Goal: Transaction & Acquisition: Purchase product/service

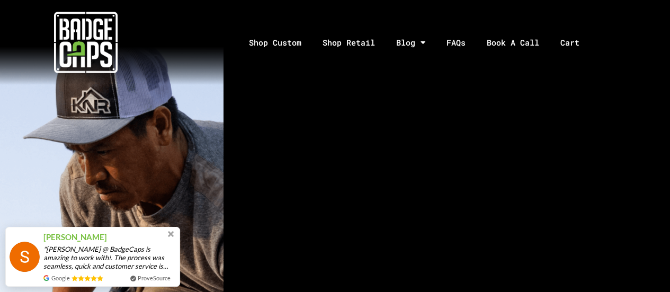
scroll to position [635, 0]
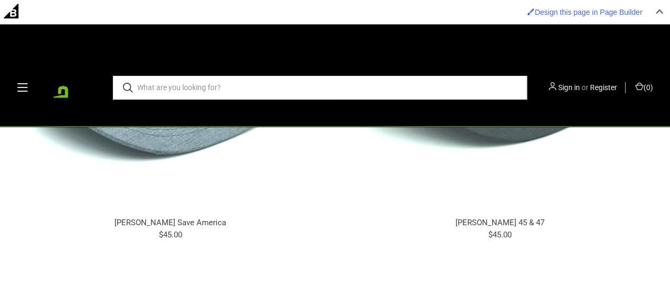
scroll to position [330, 0]
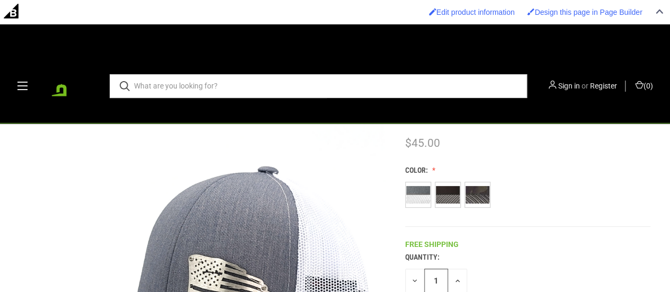
scroll to position [72, 0]
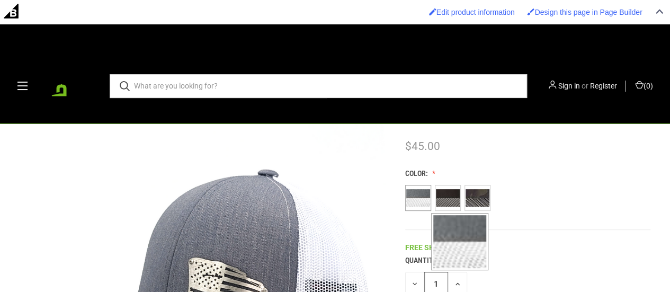
click at [414, 188] on span at bounding box center [418, 198] width 24 height 24
click at [410, 210] on input "Heather Grey / White" at bounding box center [409, 210] width 1 height 1
radio input "true"
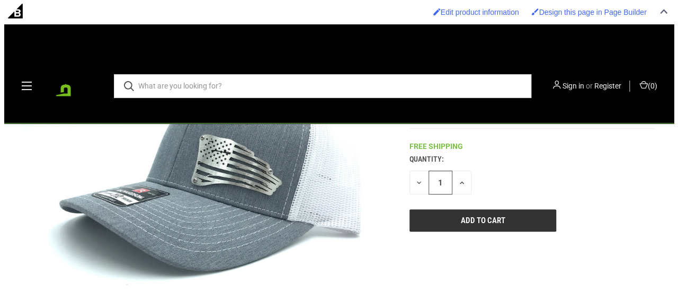
scroll to position [174, 0]
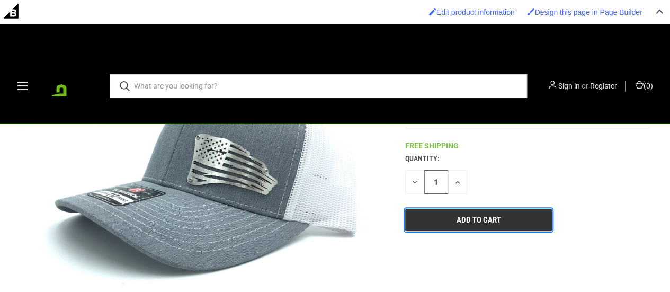
click at [487, 219] on input "Add to Cart" at bounding box center [478, 220] width 147 height 22
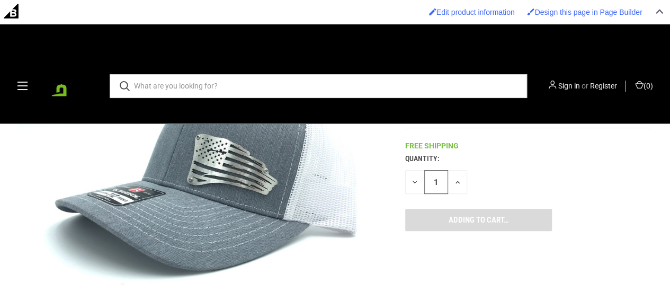
type input "Add to Cart"
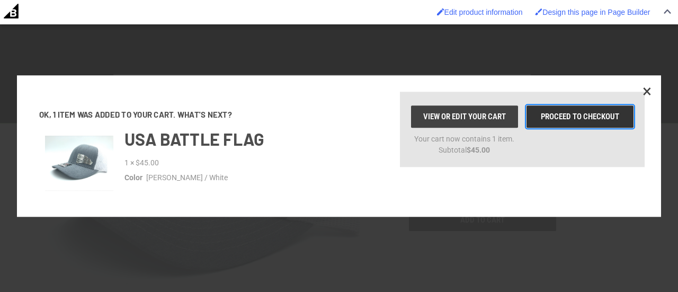
click at [549, 113] on link "Proceed to checkout" at bounding box center [580, 116] width 106 height 22
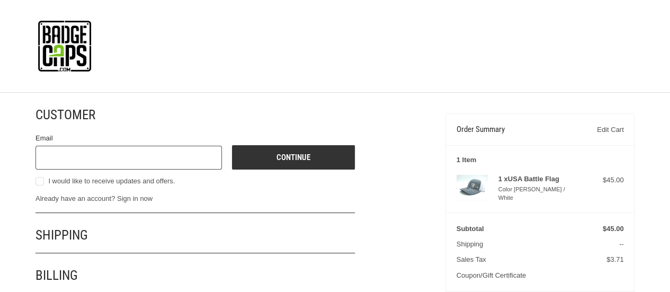
scroll to position [34, 0]
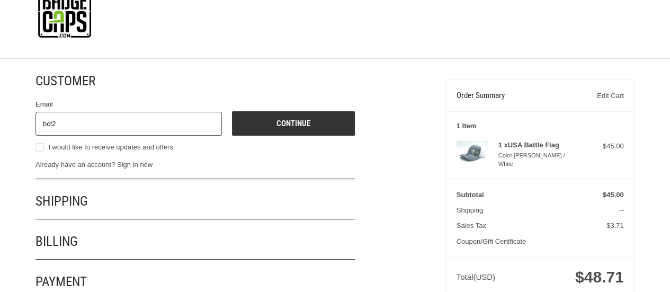
type input "[EMAIL_ADDRESS][DOMAIN_NAME]"
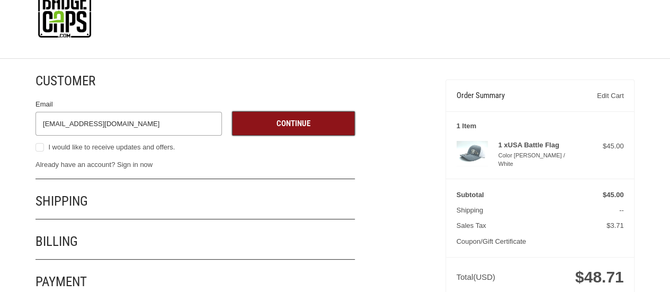
click at [303, 126] on button "Continue" at bounding box center [293, 123] width 123 height 24
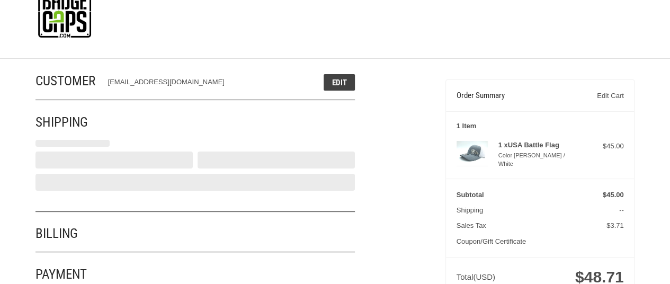
select select "US"
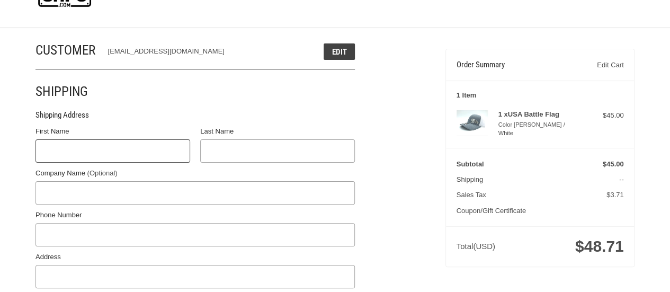
scroll to position [75, 0]
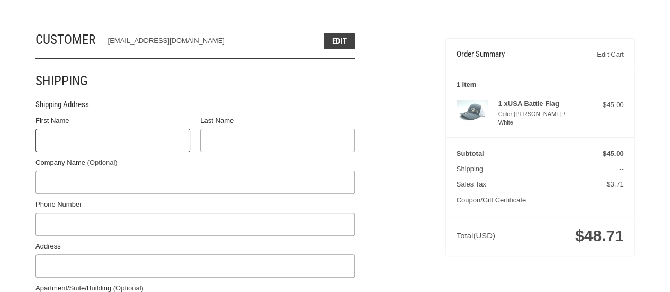
click at [159, 133] on input "First Name" at bounding box center [112, 141] width 155 height 24
type input "BigCommerce"
click at [234, 144] on input "Last Name" at bounding box center [277, 141] width 155 height 24
type input "BC"
click at [168, 214] on input "Phone Number" at bounding box center [194, 224] width 319 height 24
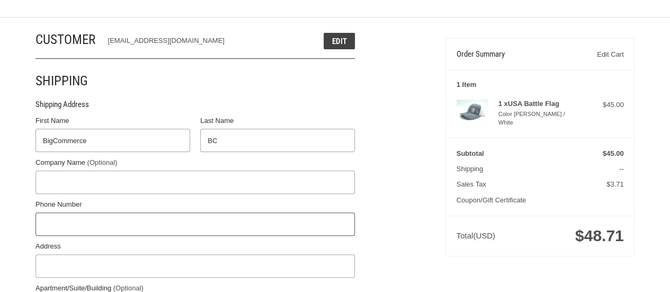
type input "8794148202"
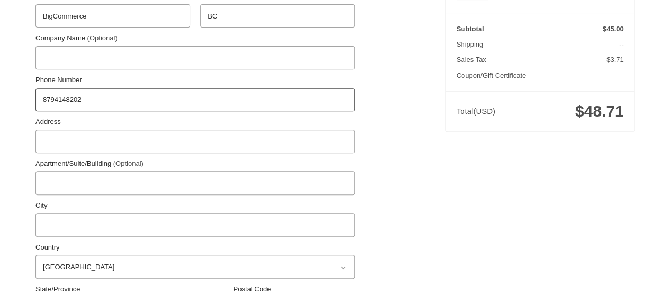
scroll to position [202, 0]
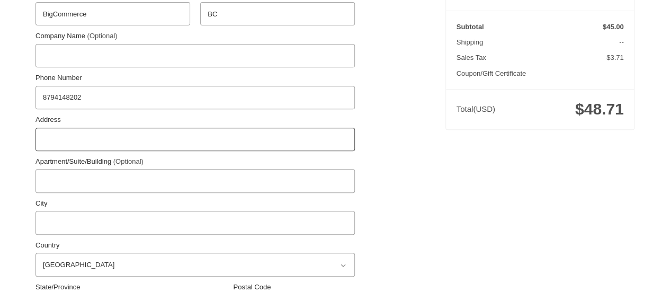
click at [109, 133] on input "Address" at bounding box center [194, 140] width 319 height 24
type input "[STREET_ADDRESS]"
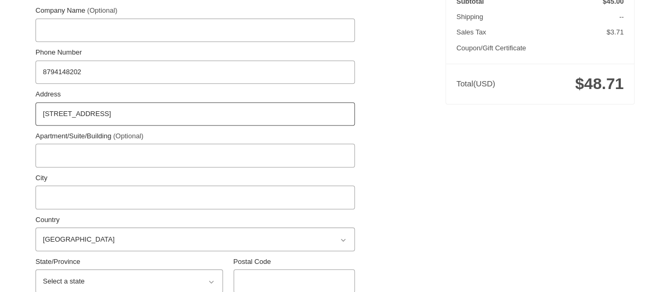
scroll to position [228, 0]
click at [114, 201] on input "City" at bounding box center [194, 197] width 319 height 24
type input "SAN [PERSON_NAME]"
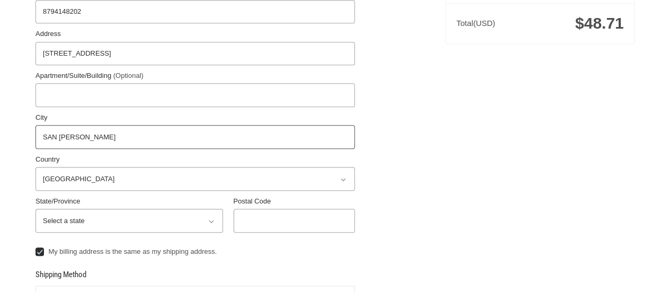
scroll to position [288, 0]
click at [122, 217] on select "Select a state [US_STATE] [US_STATE] [US_STATE] [US_STATE] [US_STATE] Armed For…" at bounding box center [129, 220] width 188 height 24
select select "[GEOGRAPHIC_DATA]"
click at [35, 208] on select "Select a state [US_STATE] [US_STATE] [US_STATE] [US_STATE] [US_STATE] Armed For…" at bounding box center [129, 220] width 188 height 24
click at [274, 217] on input "Postal Code" at bounding box center [295, 220] width 122 height 24
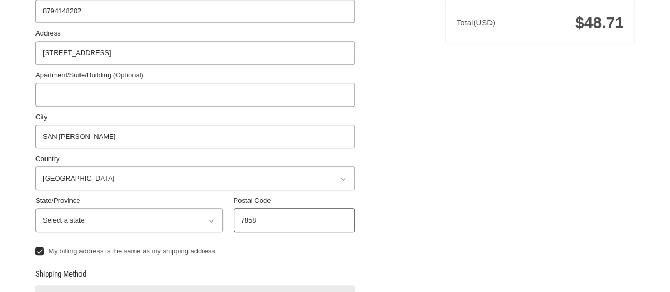
type input "78589"
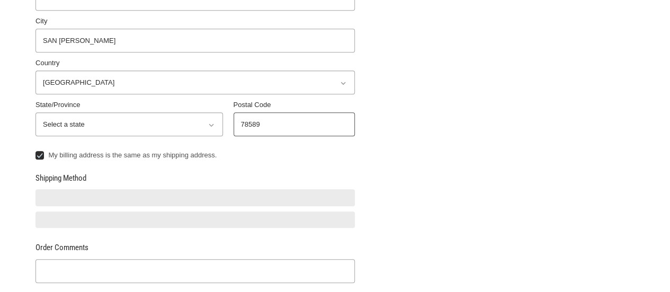
scroll to position [385, 0]
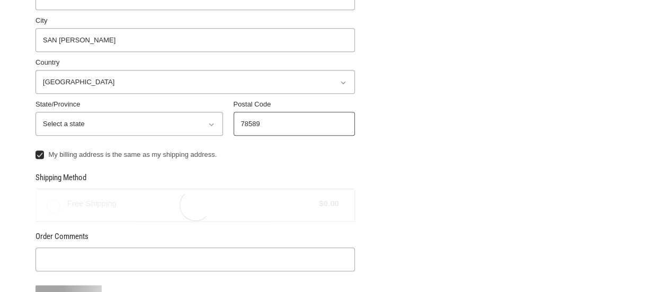
radio input "true"
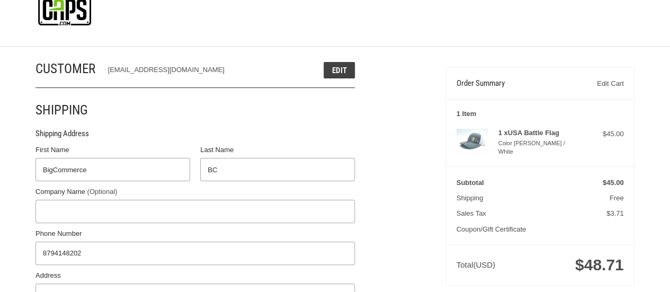
scroll to position [46, 0]
type input "78589"
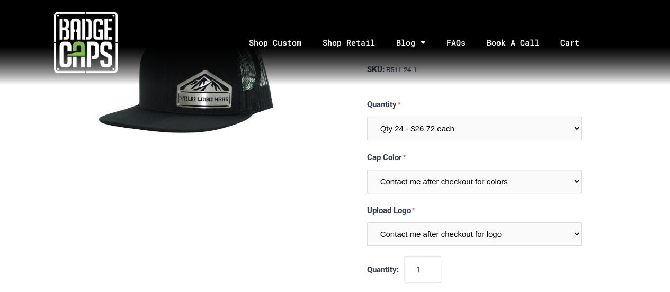
scroll to position [100, 0]
click at [475, 223] on select "Contact me after checkout for logo" at bounding box center [474, 233] width 215 height 24
click at [482, 214] on label "Upload Logo" at bounding box center [474, 209] width 215 height 13
click at [482, 221] on select "Contact me after checkout for logo" at bounding box center [474, 233] width 215 height 24
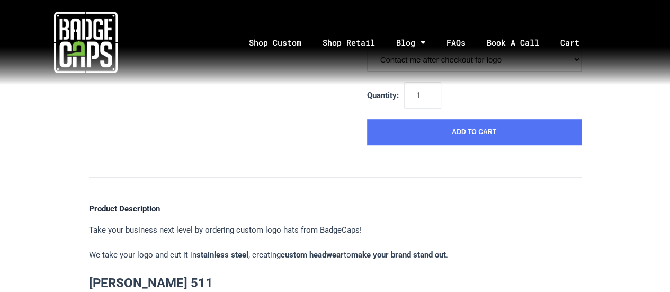
scroll to position [282, 0]
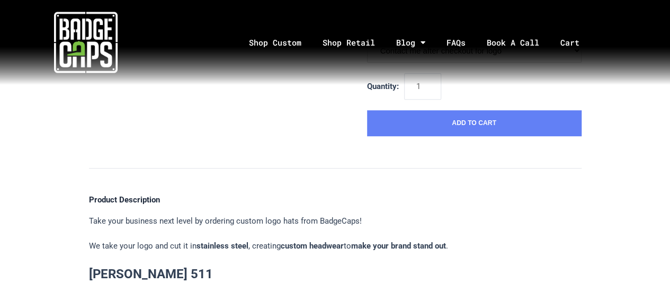
click at [477, 130] on button "Add to Cart" at bounding box center [474, 123] width 215 height 26
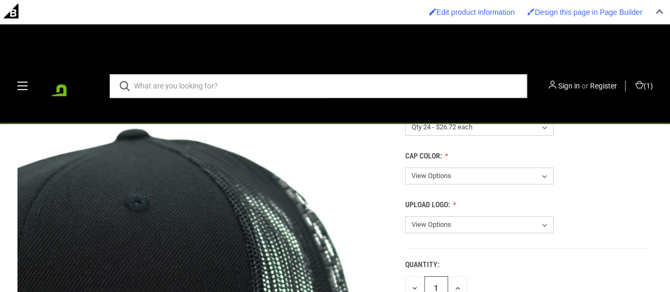
scroll to position [157, 0]
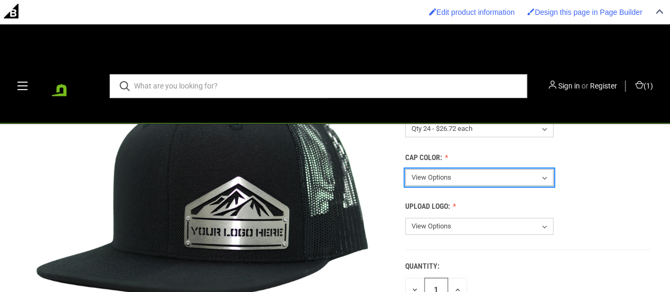
click at [482, 169] on select "View Options Contact me after checkout for colors" at bounding box center [479, 177] width 148 height 17
select select "216"
click at [405, 169] on select "View Options Contact me after checkout for colors" at bounding box center [479, 177] width 148 height 17
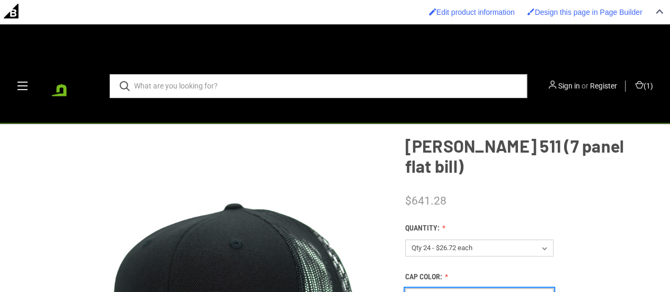
scroll to position [70, 0]
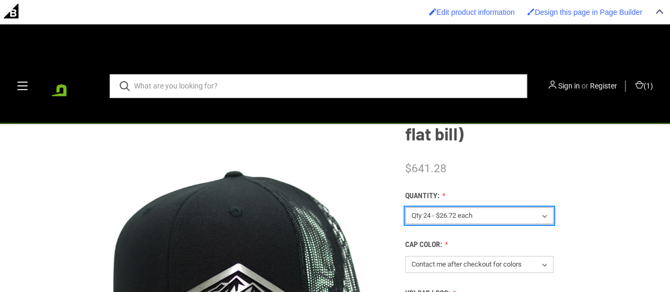
click at [496, 207] on select "View Options Qty 24 - $26.72 each Qty 48 - $25.86 each Qty 96 - $24.14 each" at bounding box center [479, 215] width 148 height 17
click at [405, 207] on select "View Options Qty 24 - $26.72 each Qty 48 - $25.86 each Qty 96 - $24.14 each" at bounding box center [479, 215] width 148 height 17
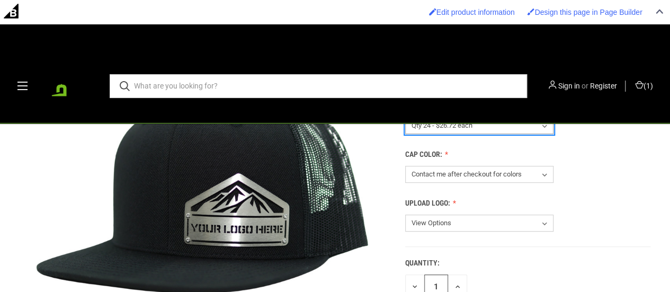
scroll to position [161, 0]
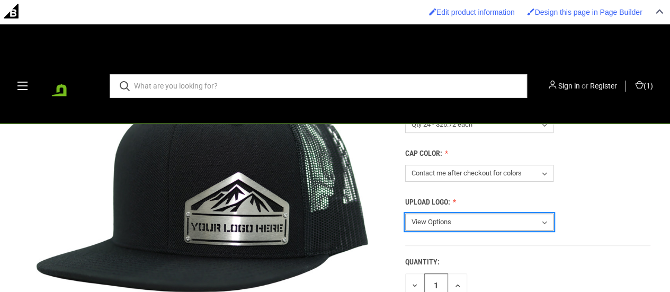
click at [478, 214] on select "View Options Contact me after checkout for logo" at bounding box center [479, 222] width 148 height 17
select select "217"
click at [405, 214] on select "View Options Contact me after checkout for logo" at bounding box center [479, 222] width 148 height 17
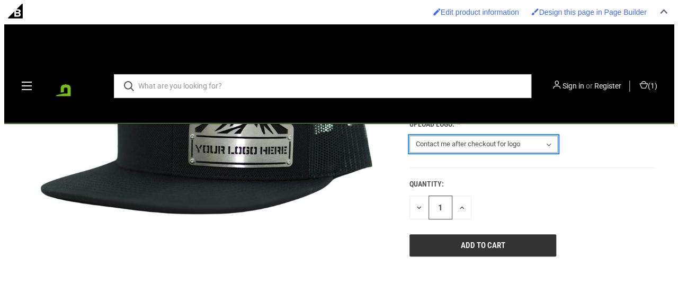
scroll to position [243, 0]
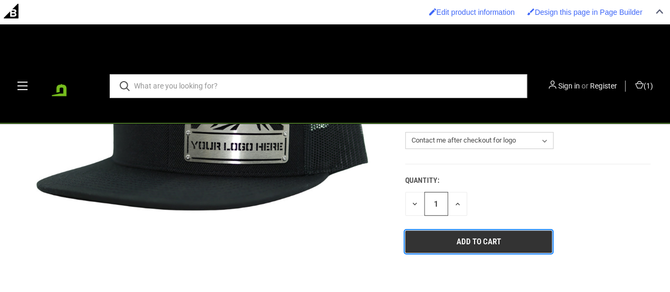
click at [486, 230] on input "Add to Cart" at bounding box center [478, 241] width 147 height 22
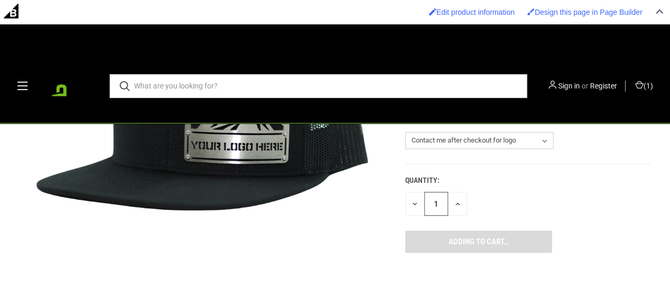
type input "Add to Cart"
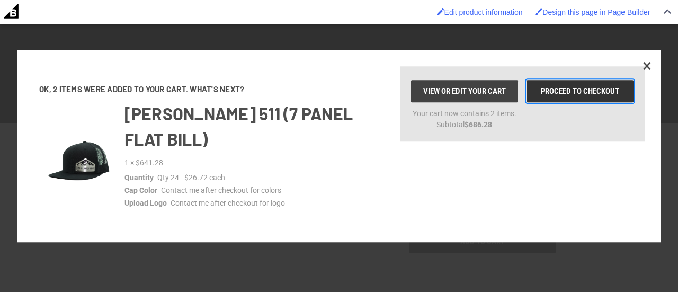
click at [593, 84] on link "Proceed to checkout" at bounding box center [580, 91] width 106 height 22
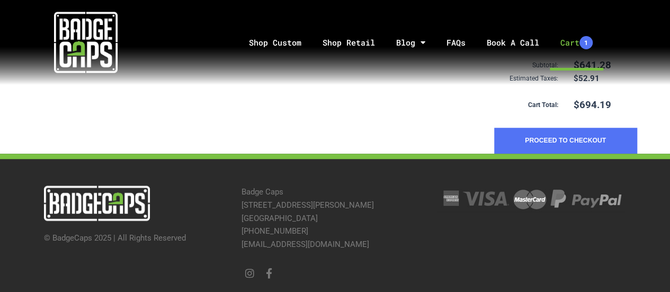
scroll to position [300, 0]
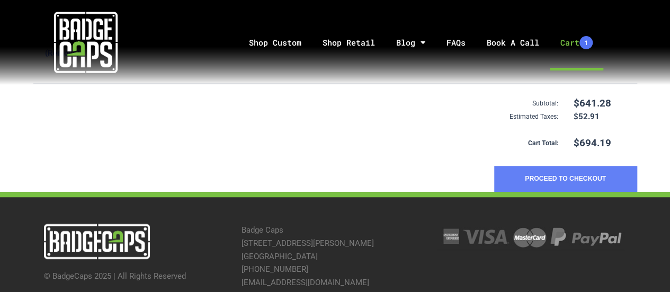
click at [552, 180] on button "Proceed to Checkout" at bounding box center [565, 179] width 143 height 26
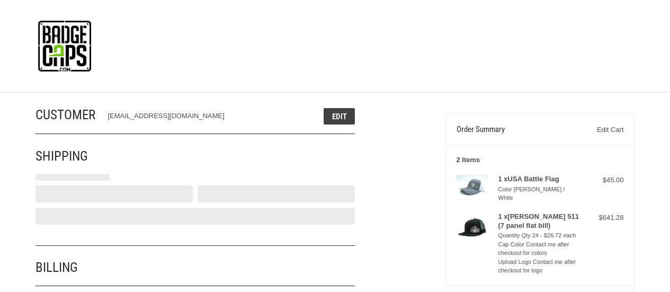
select select "US"
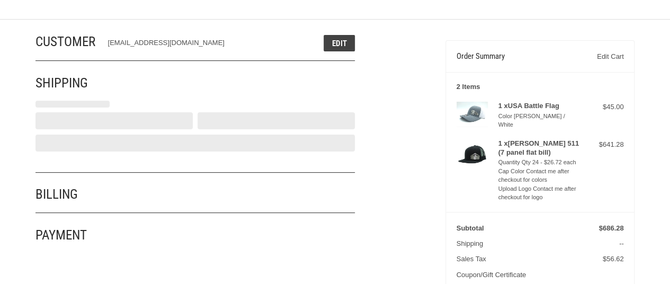
select select "[GEOGRAPHIC_DATA]"
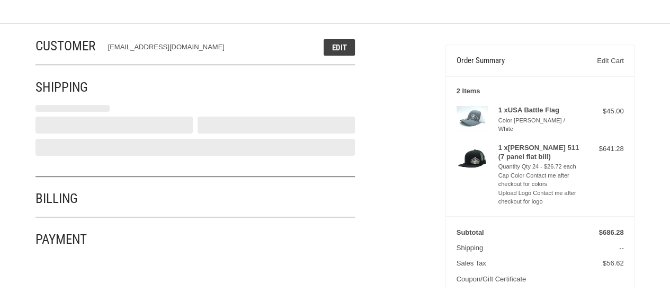
scroll to position [75, 0]
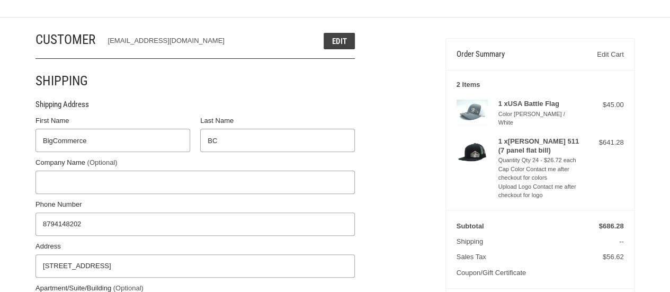
radio input "true"
click at [140, 186] on input "Company Name (Optional)" at bounding box center [194, 183] width 319 height 24
type input "BigCommerce"
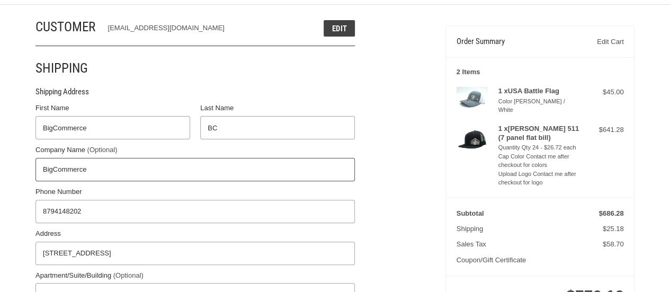
scroll to position [88, 0]
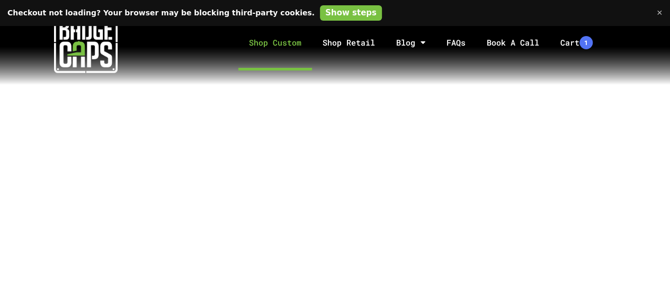
scroll to position [224, 0]
